Goal: Task Accomplishment & Management: Complete application form

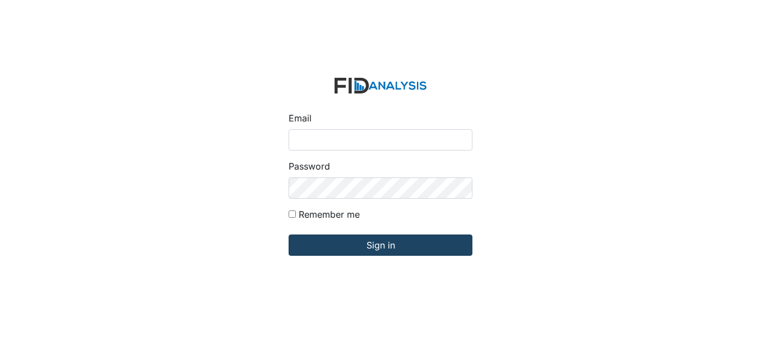
type input "[EMAIL_ADDRESS][DOMAIN_NAME]"
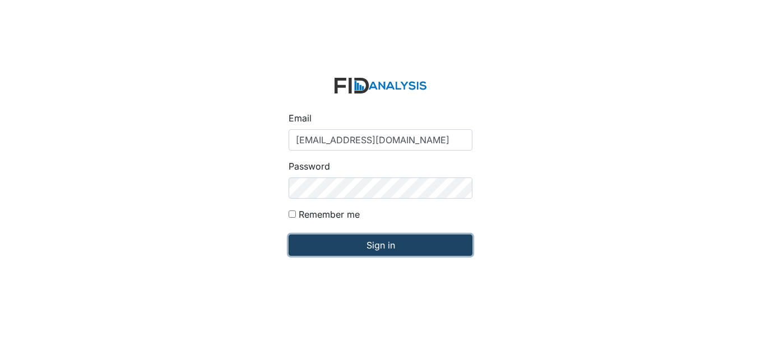
click at [356, 244] on input "Sign in" at bounding box center [380, 245] width 184 height 21
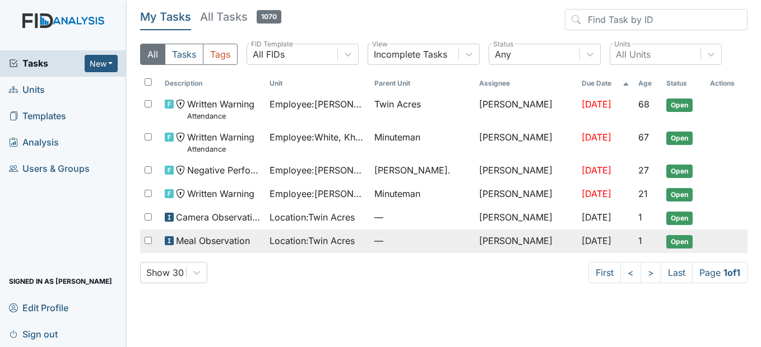
click at [308, 243] on span "Location : Twin Acres" at bounding box center [311, 240] width 85 height 13
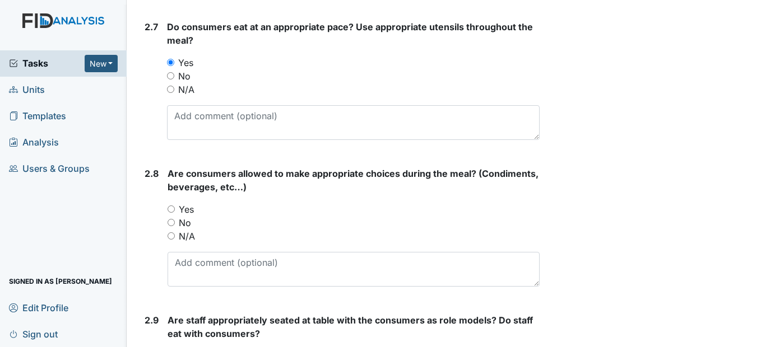
scroll to position [1736, 0]
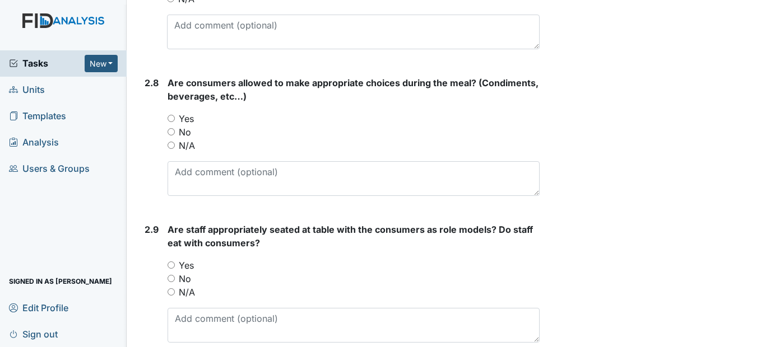
click at [171, 122] on input "Yes" at bounding box center [170, 118] width 7 height 7
radio input "true"
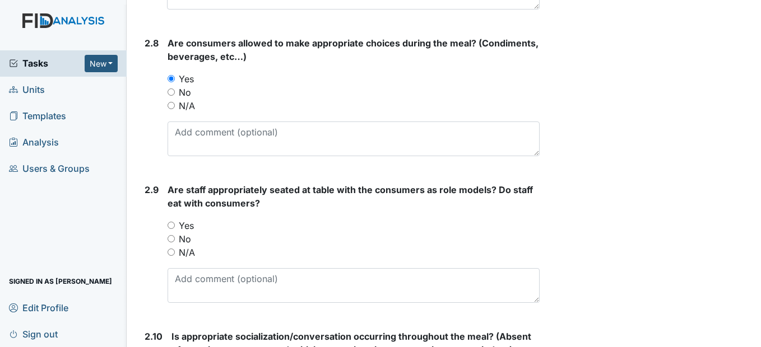
scroll to position [1848, 0]
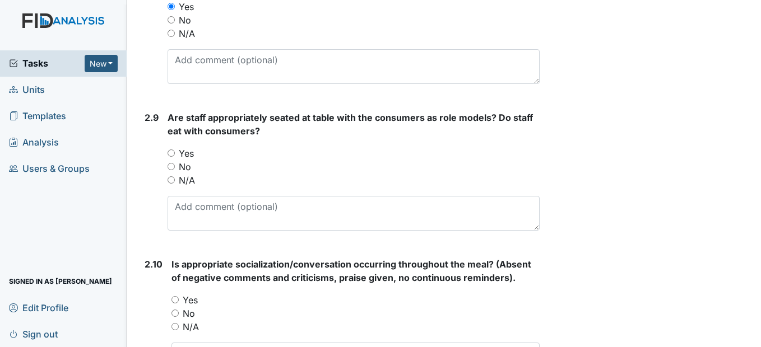
click at [171, 157] on input "Yes" at bounding box center [170, 153] width 7 height 7
radio input "true"
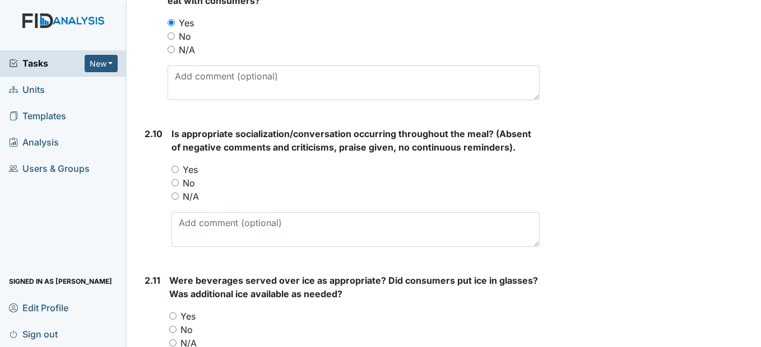
scroll to position [2016, 0]
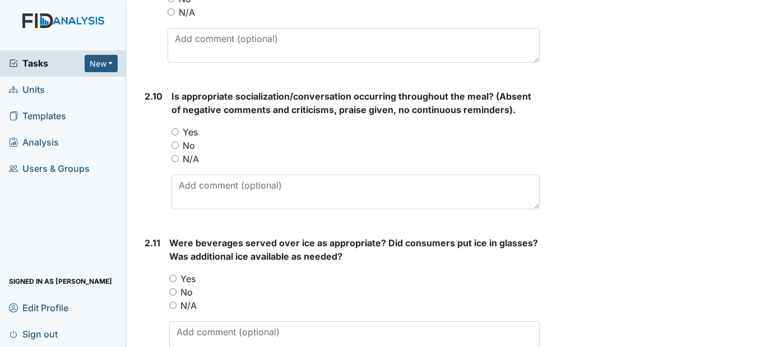
click at [172, 136] on input "Yes" at bounding box center [174, 131] width 7 height 7
radio input "true"
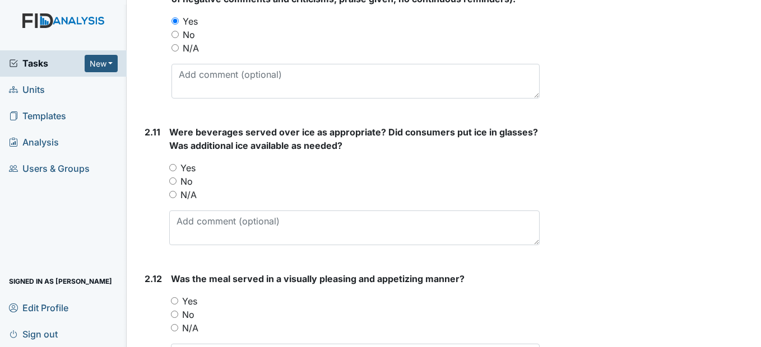
scroll to position [2128, 0]
click at [170, 170] on input "Yes" at bounding box center [172, 166] width 7 height 7
radio input "true"
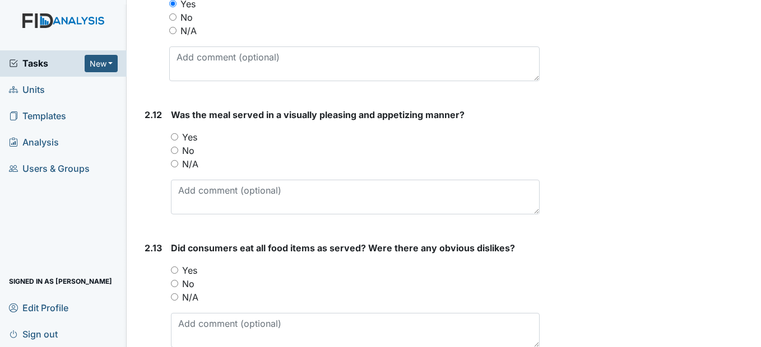
scroll to position [2296, 0]
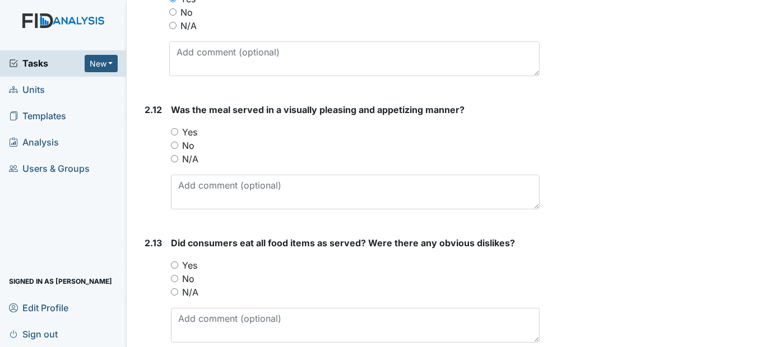
click at [174, 136] on input "Yes" at bounding box center [174, 131] width 7 height 7
radio input "true"
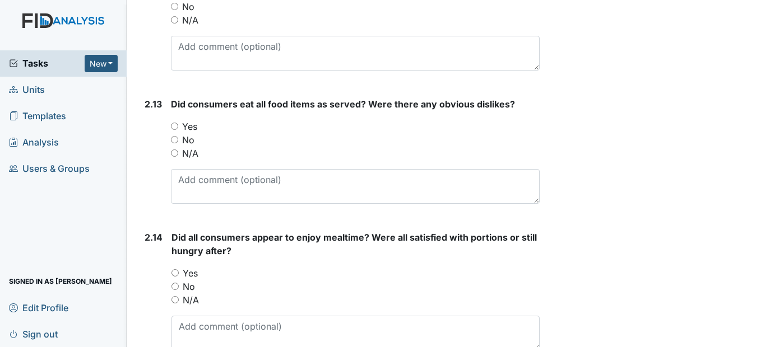
scroll to position [2464, 0]
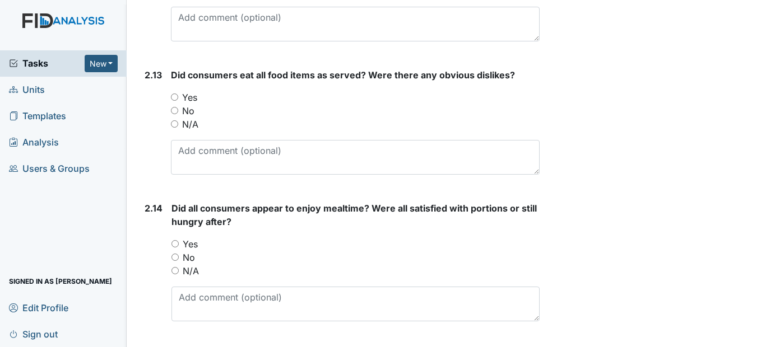
click at [176, 101] on input "Yes" at bounding box center [174, 97] width 7 height 7
radio input "true"
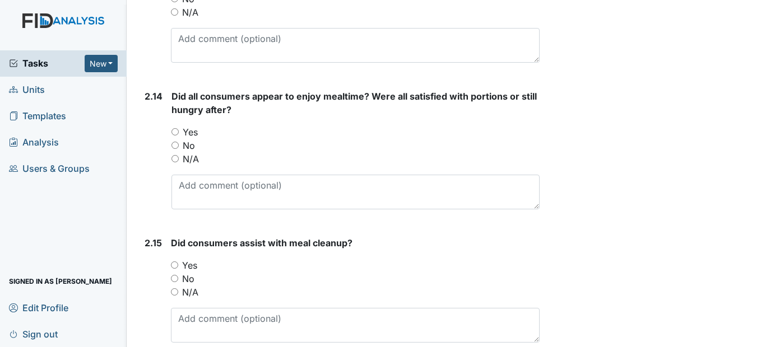
click at [177, 136] on input "Yes" at bounding box center [174, 131] width 7 height 7
radio input "true"
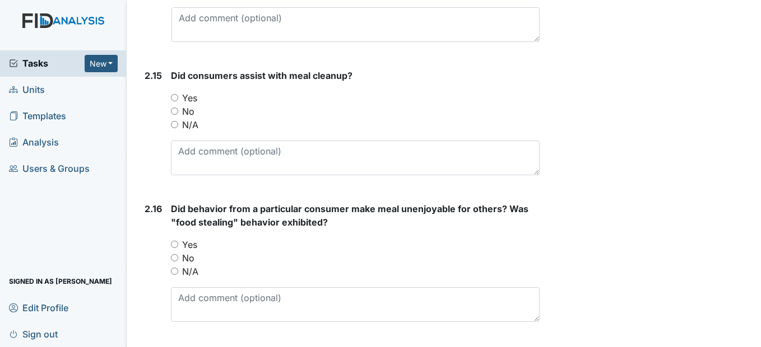
scroll to position [2744, 0]
click at [176, 101] on input "Yes" at bounding box center [174, 97] width 7 height 7
radio input "true"
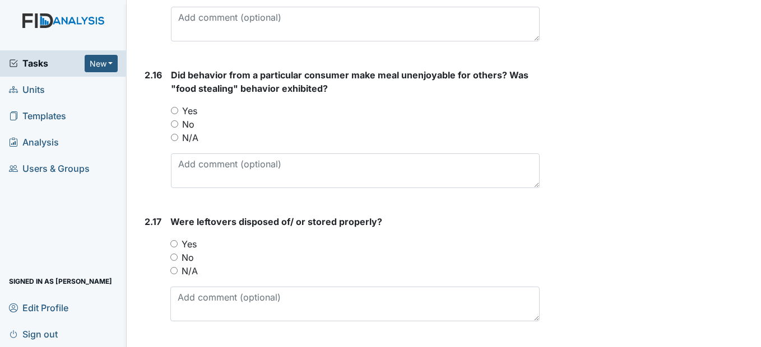
scroll to position [2912, 0]
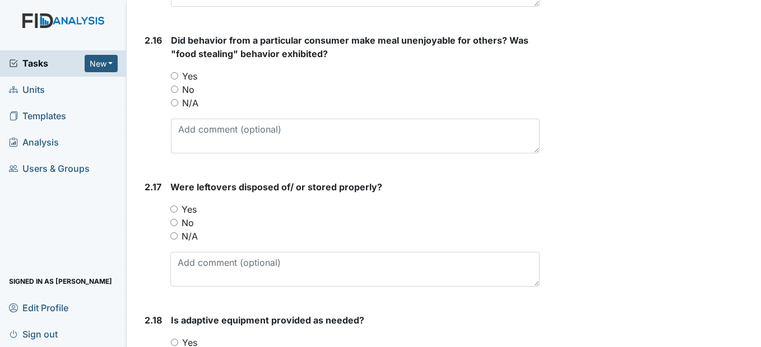
click at [175, 93] on input "No" at bounding box center [174, 89] width 7 height 7
radio input "true"
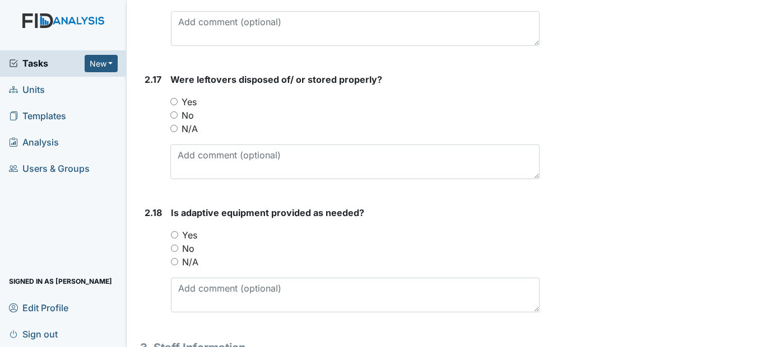
scroll to position [3024, 0]
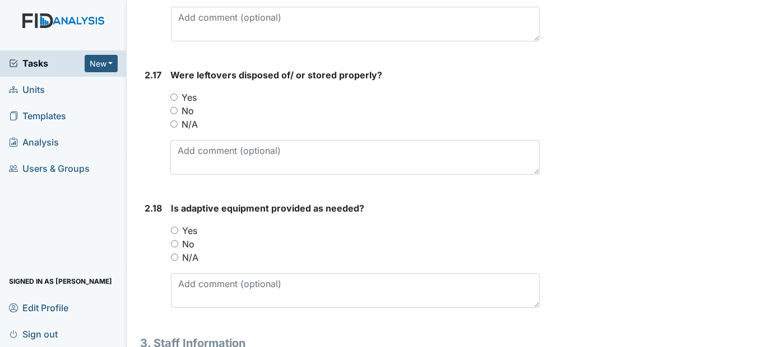
click at [176, 128] on input "N/A" at bounding box center [173, 123] width 7 height 7
radio input "true"
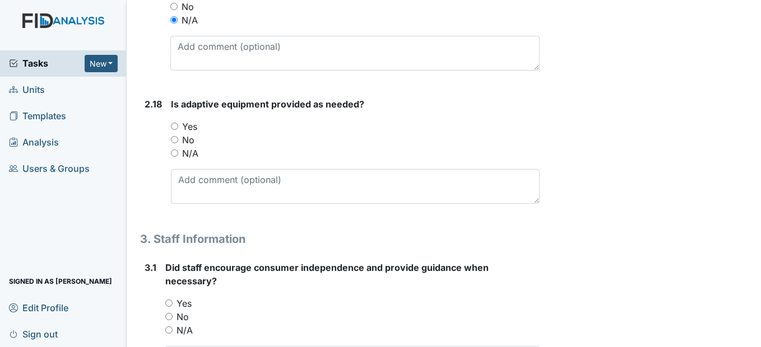
scroll to position [3136, 0]
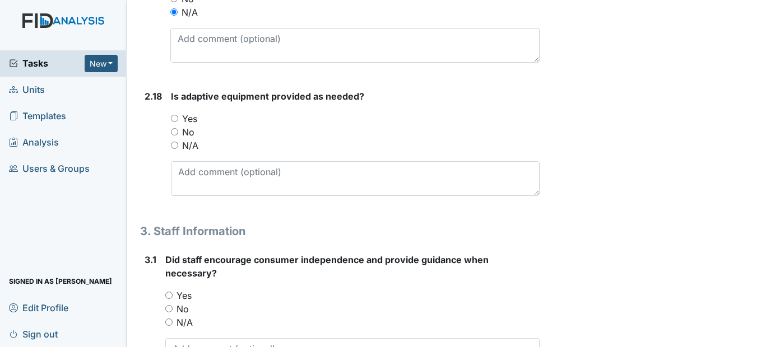
click at [173, 122] on input "Yes" at bounding box center [174, 118] width 7 height 7
radio input "true"
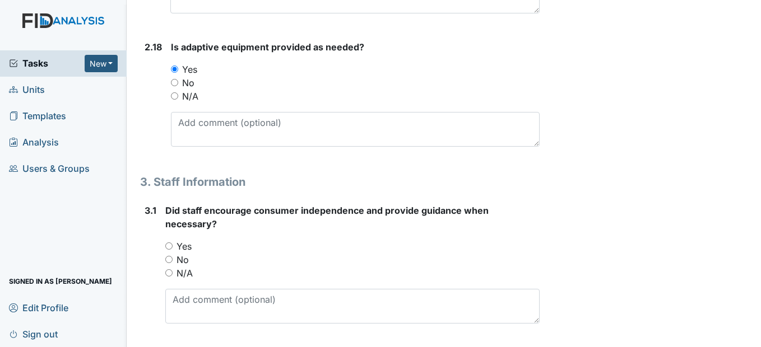
scroll to position [3304, 0]
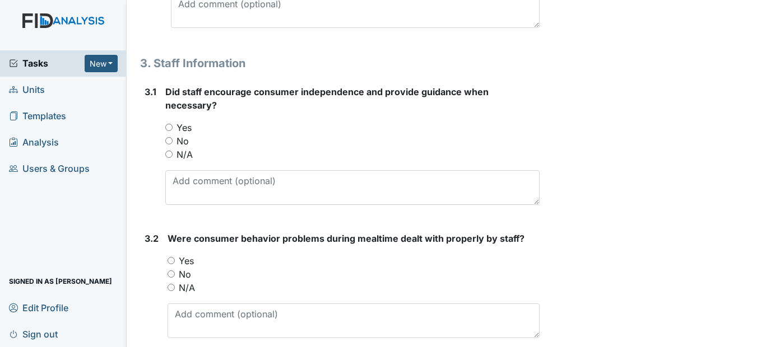
click at [169, 131] on input "Yes" at bounding box center [168, 127] width 7 height 7
radio input "true"
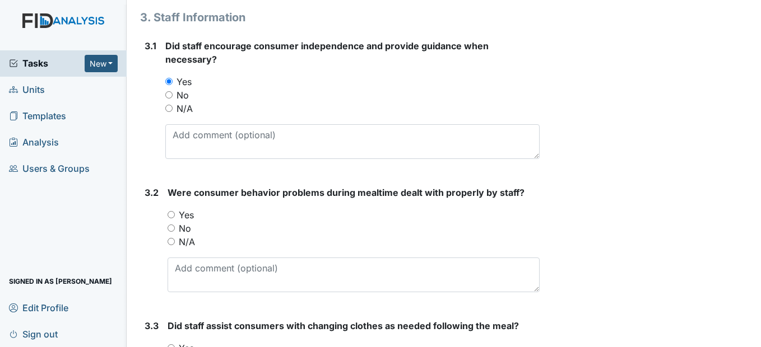
scroll to position [3472, 0]
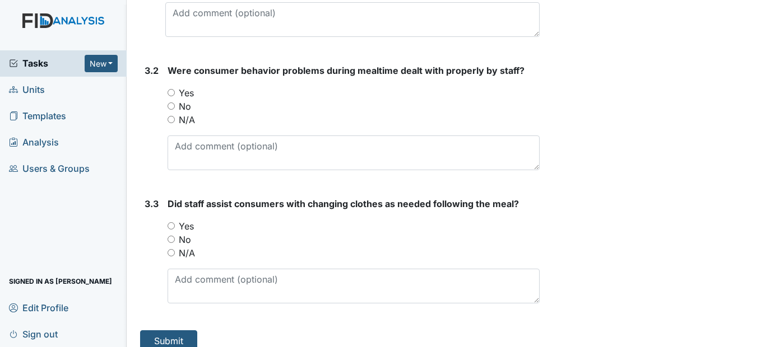
click at [174, 123] on input "N/A" at bounding box center [170, 119] width 7 height 7
radio input "true"
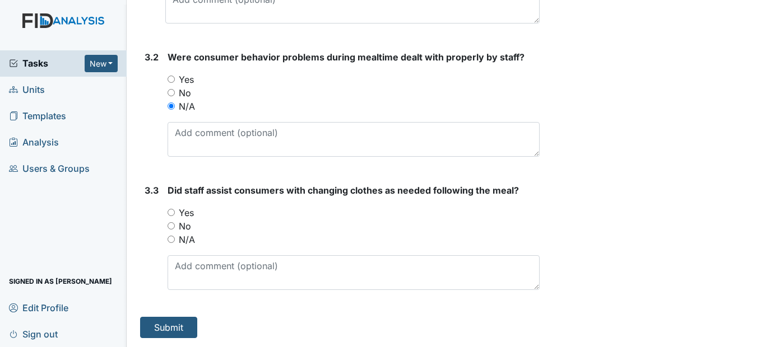
scroll to position [3512, 0]
click at [172, 215] on input "Yes" at bounding box center [170, 212] width 7 height 7
radio input "true"
click at [158, 336] on button "Submit" at bounding box center [168, 327] width 57 height 21
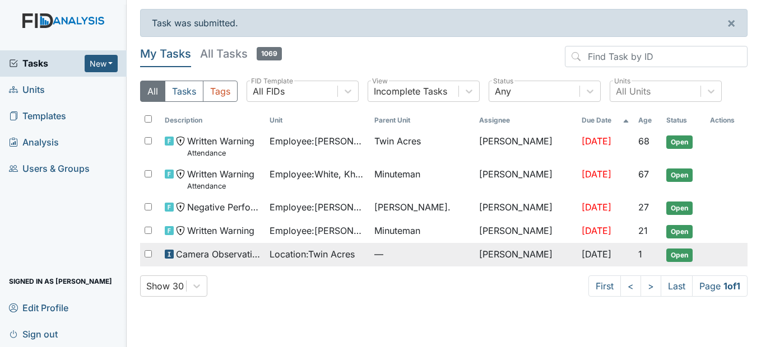
click at [349, 258] on span "Location : Twin Acres" at bounding box center [311, 254] width 85 height 13
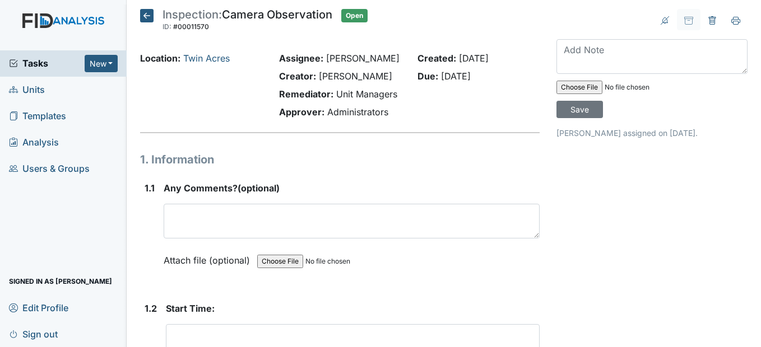
click at [150, 12] on icon at bounding box center [146, 15] width 13 height 13
